Goal: Task Accomplishment & Management: Use online tool/utility

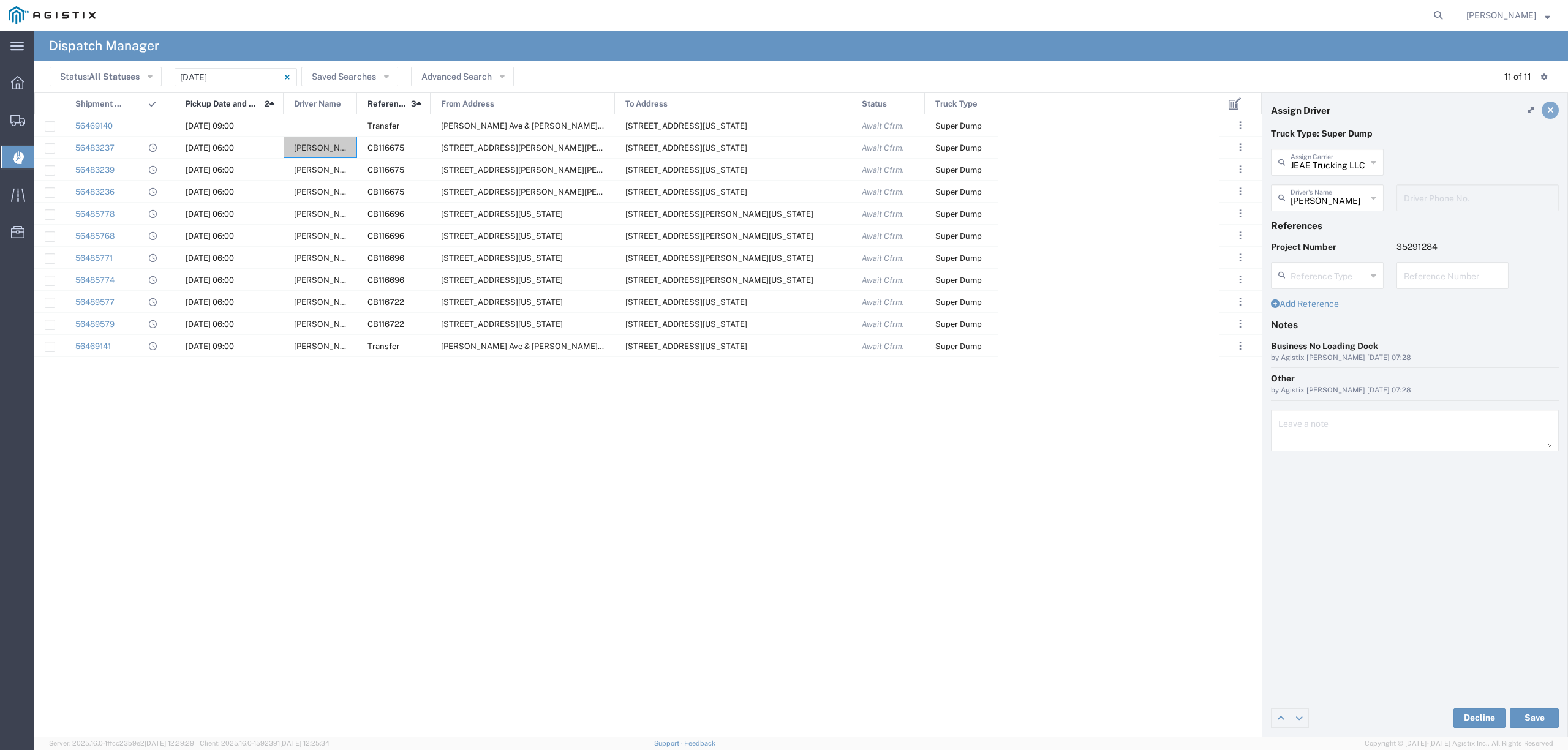
click at [1551, 106] on icon at bounding box center [1550, 110] width 6 height 9
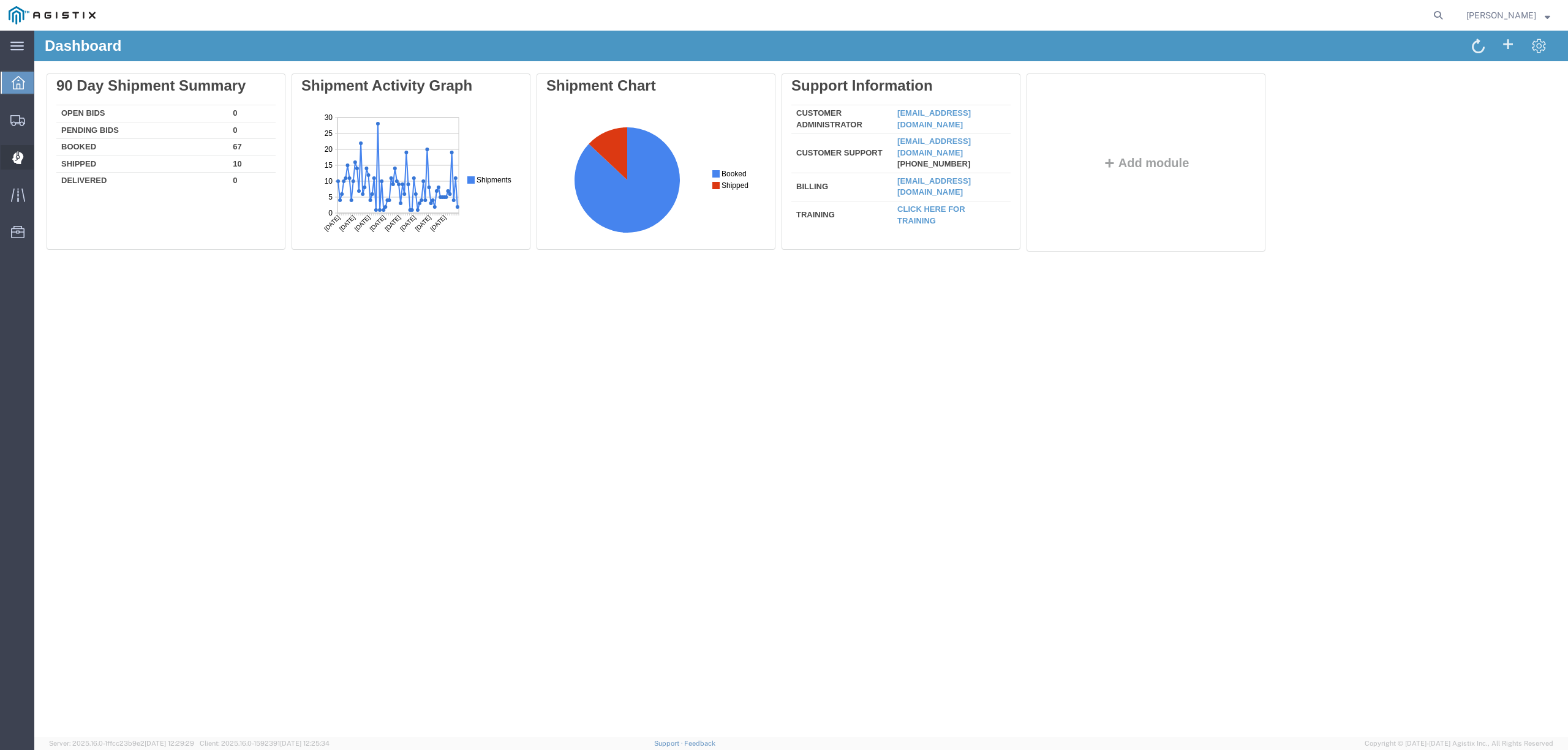
click at [43, 155] on span "Dispatch Manager" at bounding box center [38, 157] width 9 height 24
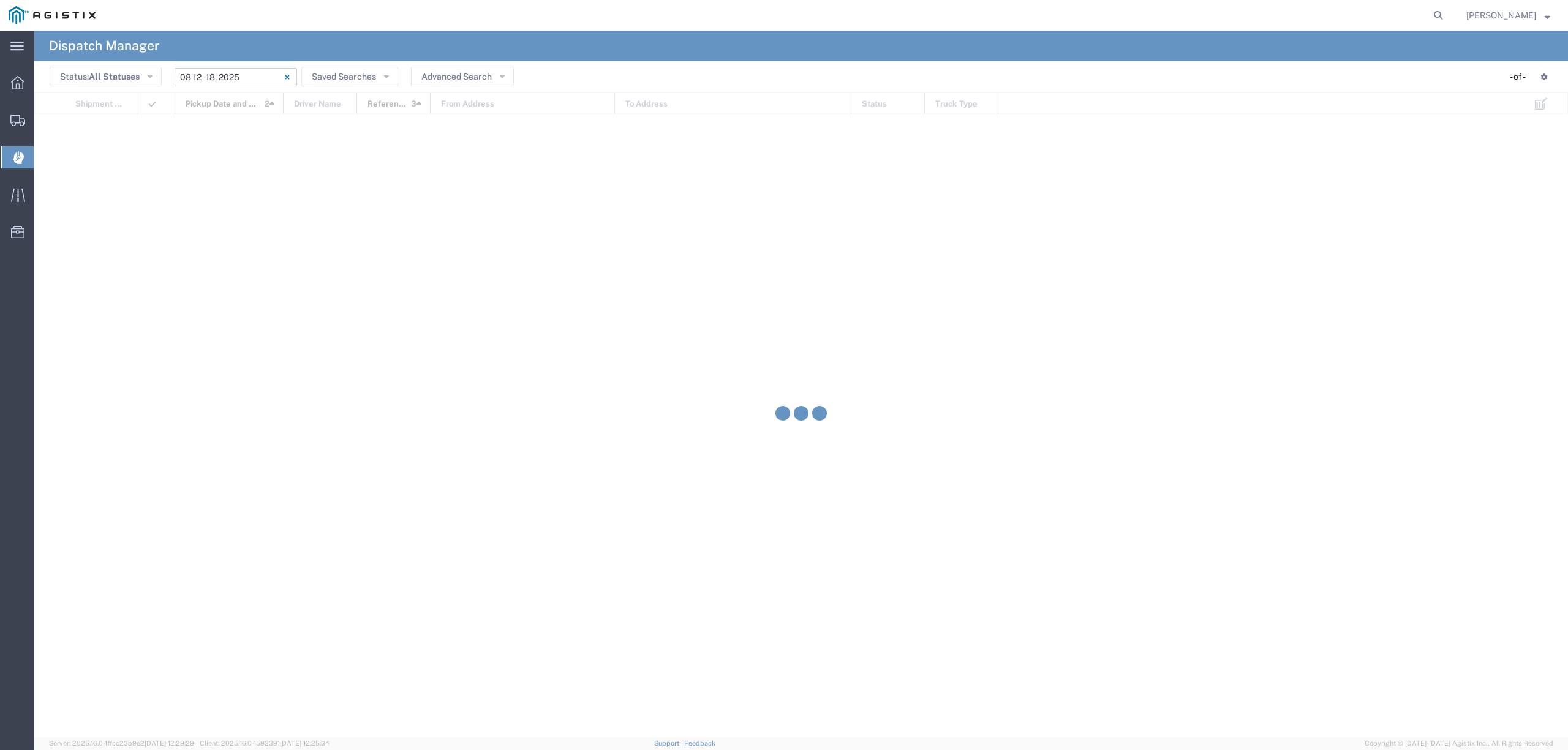
click at [222, 72] on input "[DATE] - [DATE]" at bounding box center [236, 76] width 122 height 18
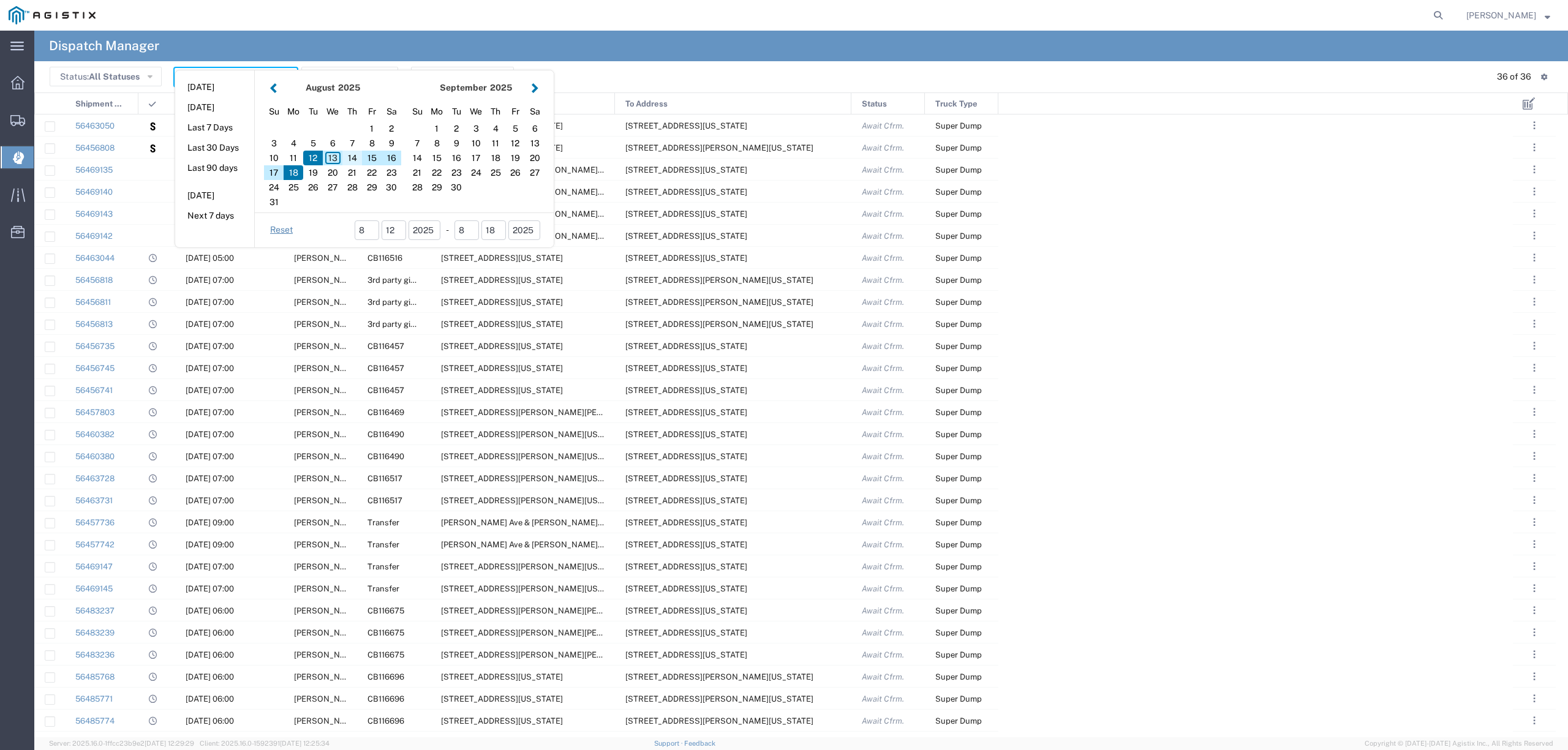
click at [355, 157] on div "14" at bounding box center [352, 158] width 19 height 14
type input "[DATE]"
type input "[DATE] - [DATE]"
